Goal: Information Seeking & Learning: Learn about a topic

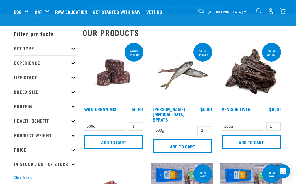
select select "709"
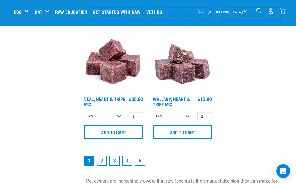
scroll to position [1193, 0]
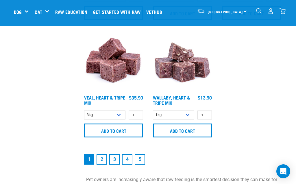
scroll to position [1214, 0]
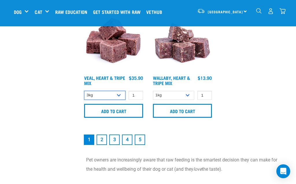
click at [108, 93] on select "1kg 3kg Bulk (10kg)" at bounding box center [104, 95] width 41 height 9
click at [101, 98] on select "1kg 3kg Bulk (10kg)" at bounding box center [104, 95] width 41 height 9
select select "755"
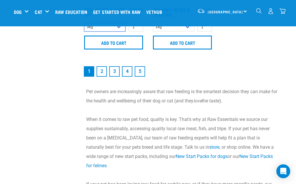
scroll to position [1282, 0]
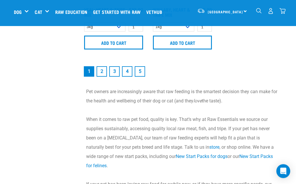
click at [189, 157] on link "New Start Packs for dogs" at bounding box center [202, 156] width 52 height 5
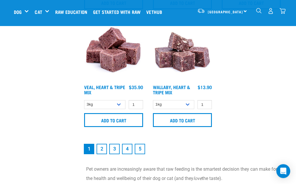
scroll to position [1205, 0]
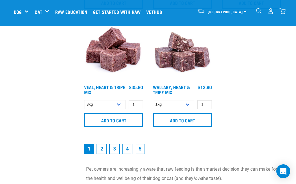
click at [99, 146] on link "2" at bounding box center [102, 149] width 10 height 10
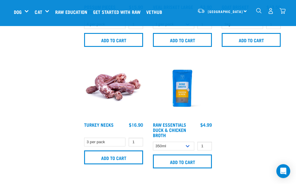
scroll to position [1163, 0]
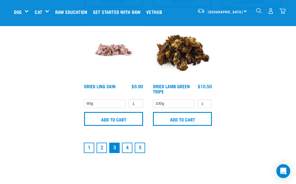
scroll to position [1207, 0]
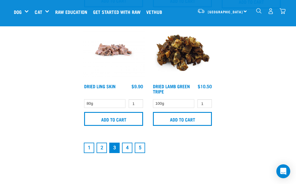
click at [124, 149] on link "4" at bounding box center [127, 147] width 10 height 10
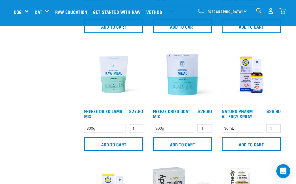
scroll to position [236, 0]
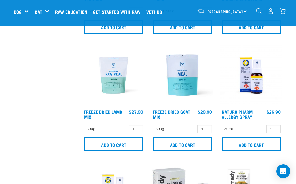
click at [116, 85] on img at bounding box center [114, 75] width 62 height 62
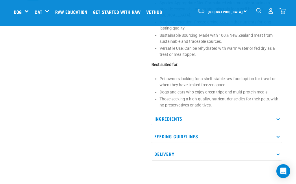
scroll to position [216, 0]
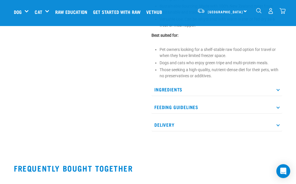
click at [168, 101] on p "Feeding Guidelines" at bounding box center [216, 107] width 131 height 13
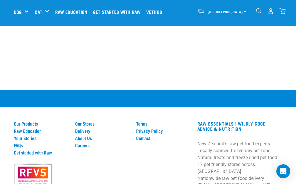
scroll to position [552, 0]
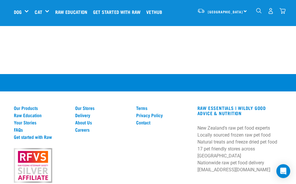
click at [87, 105] on link "Our Stores" at bounding box center [102, 107] width 54 height 5
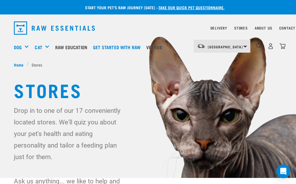
click at [121, 49] on link "Get started with Raw" at bounding box center [118, 47] width 53 height 23
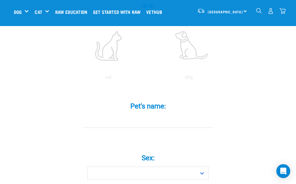
scroll to position [133, 0]
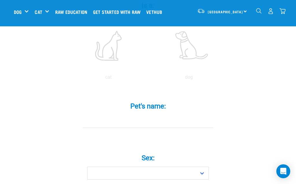
click at [0, 0] on div "Bones" at bounding box center [0, 0] width 0 height 0
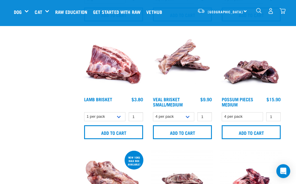
scroll to position [362, 0]
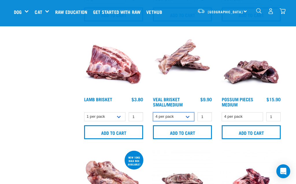
click at [170, 120] on select "4 per pack 8 per pack" at bounding box center [173, 116] width 41 height 9
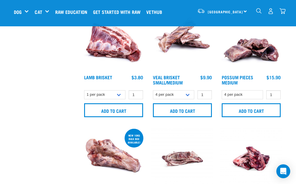
scroll to position [383, 0]
